Goal: Task Accomplishment & Management: Complete application form

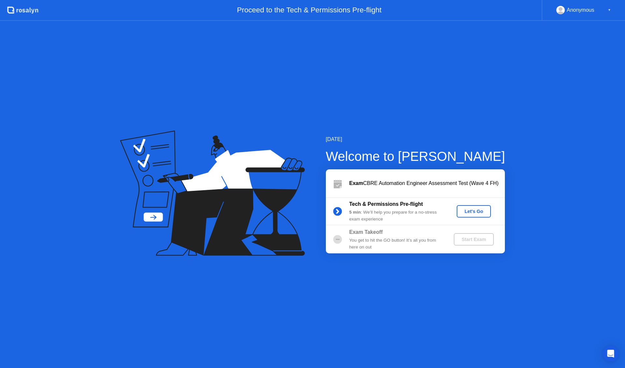
click at [472, 209] on div "Let's Go" at bounding box center [473, 211] width 29 height 5
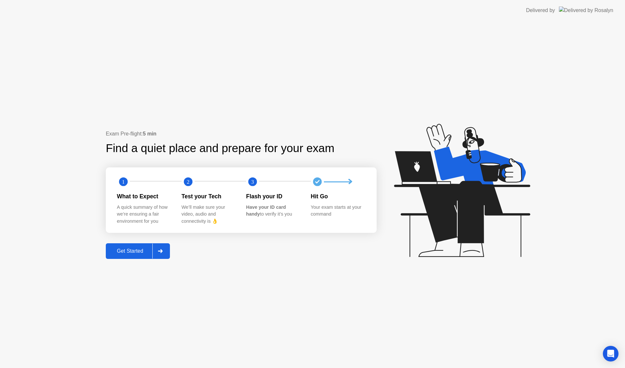
click at [130, 251] on div "Get Started" at bounding box center [130, 251] width 45 height 6
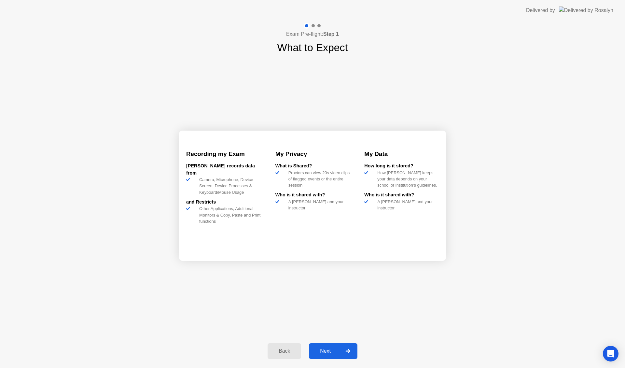
click at [326, 350] on div "Next" at bounding box center [325, 351] width 29 height 6
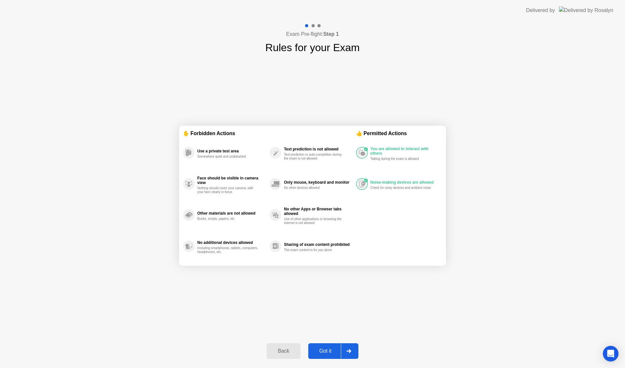
click at [327, 348] on div "Got it" at bounding box center [325, 351] width 31 height 6
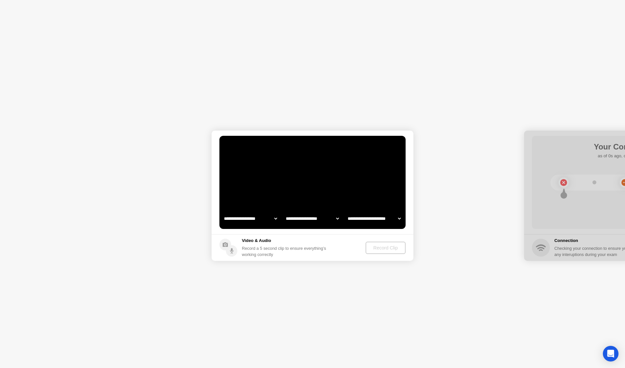
select select "**********"
select select "*******"
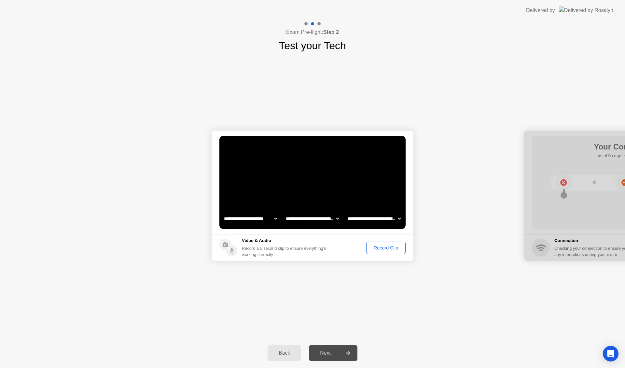
click at [387, 249] on div "Record Clip" at bounding box center [385, 247] width 35 height 5
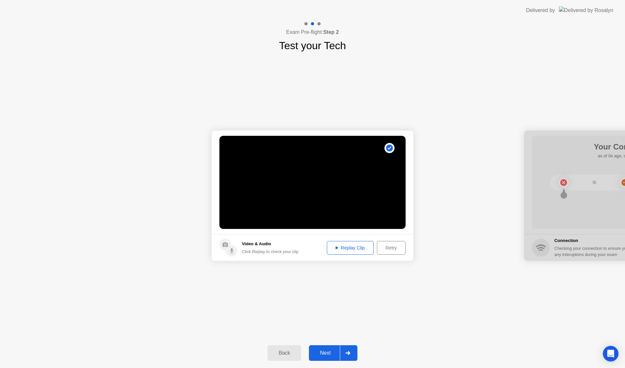
click at [320, 352] on div "Next" at bounding box center [325, 353] width 29 height 6
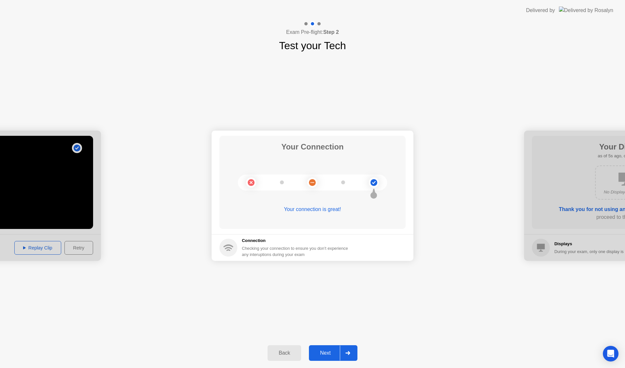
click at [328, 356] on div "Next" at bounding box center [325, 353] width 29 height 6
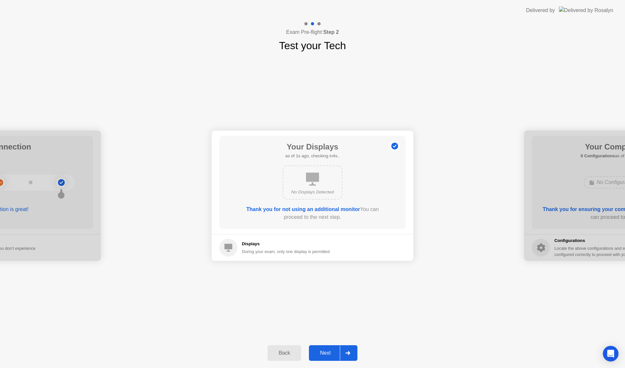
click at [328, 356] on div "Next" at bounding box center [325, 353] width 29 height 6
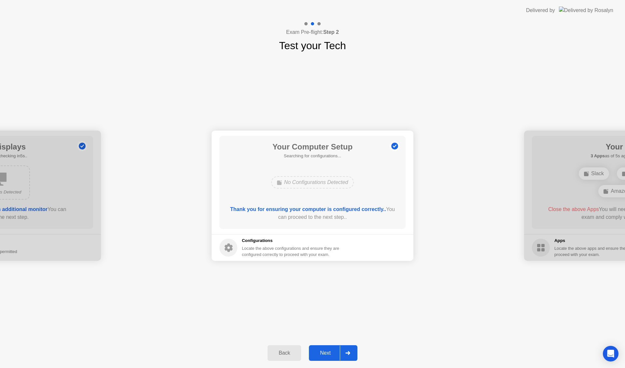
click at [327, 349] on button "Next" at bounding box center [333, 353] width 48 height 16
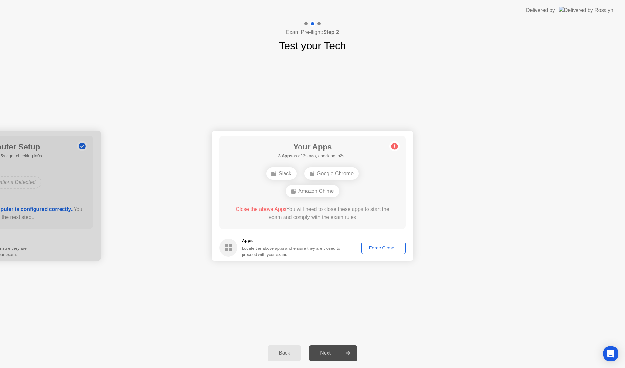
click at [299, 209] on div "Close the above Apps You will need to close these apps to start the exam and co…" at bounding box center [313, 213] width 168 height 16
click at [394, 146] on circle at bounding box center [394, 146] width 7 height 7
click at [379, 247] on div "Force Close..." at bounding box center [384, 247] width 40 height 5
click at [325, 351] on div "Next" at bounding box center [325, 353] width 29 height 6
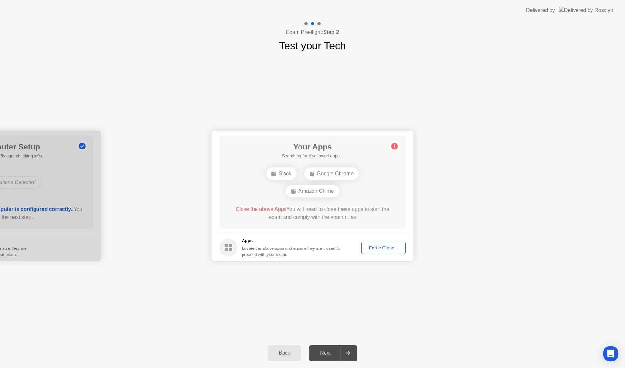
click at [373, 291] on div "**********" at bounding box center [312, 195] width 625 height 284
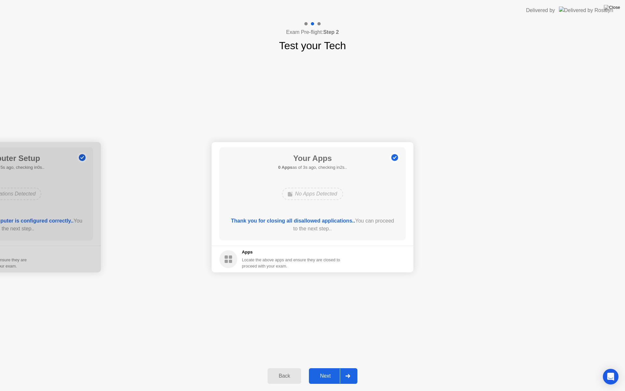
click at [330, 367] on div "Next" at bounding box center [325, 376] width 29 height 6
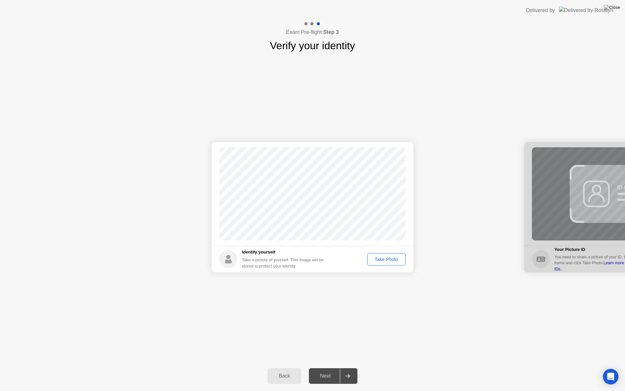
click at [381, 256] on div "Take Photo" at bounding box center [386, 258] width 34 height 5
click at [332, 367] on div "Next" at bounding box center [325, 376] width 29 height 6
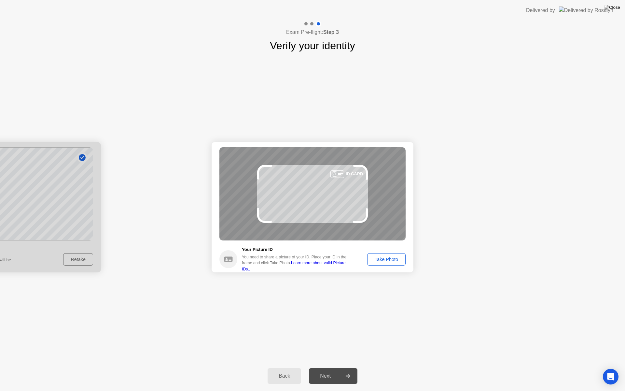
click at [332, 367] on div "Next" at bounding box center [325, 376] width 29 height 6
click at [384, 260] on div "Take Photo" at bounding box center [386, 258] width 34 height 5
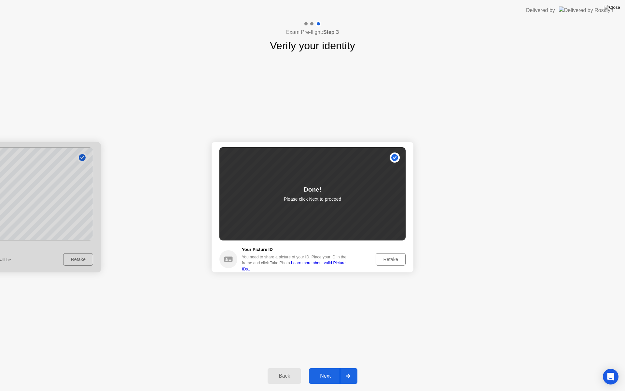
click at [326, 367] on div "Next" at bounding box center [325, 376] width 29 height 6
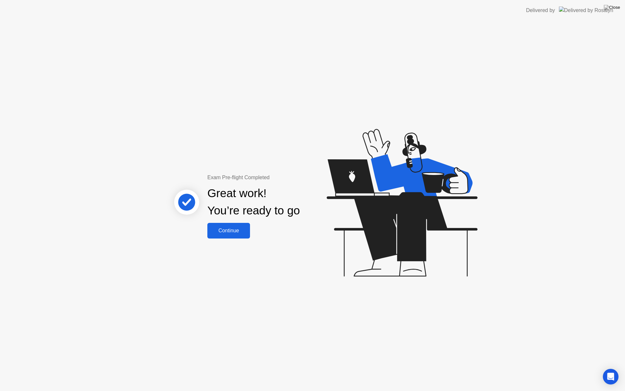
click at [226, 228] on div "Continue" at bounding box center [228, 231] width 39 height 6
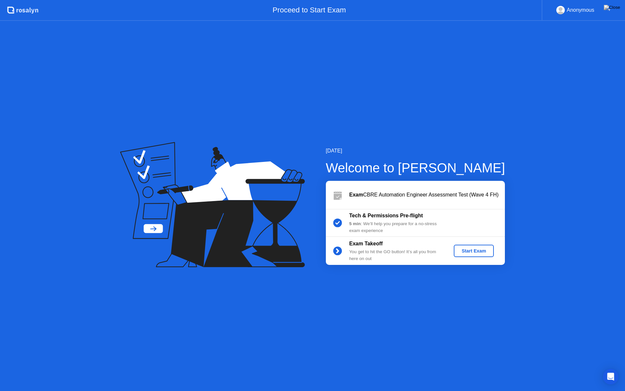
click at [472, 250] on div "Start Exam" at bounding box center [473, 250] width 35 height 5
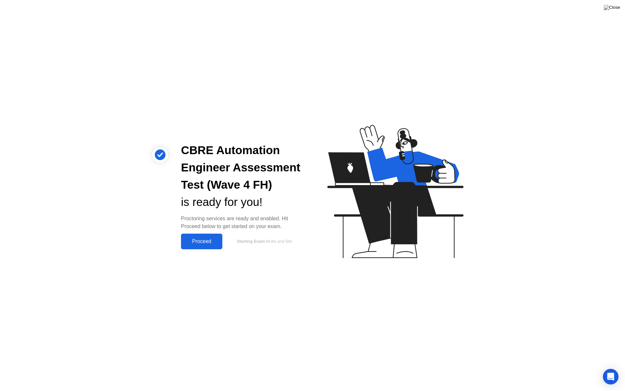
click at [200, 242] on div "Proceed" at bounding box center [201, 241] width 37 height 6
